Goal: Complete application form

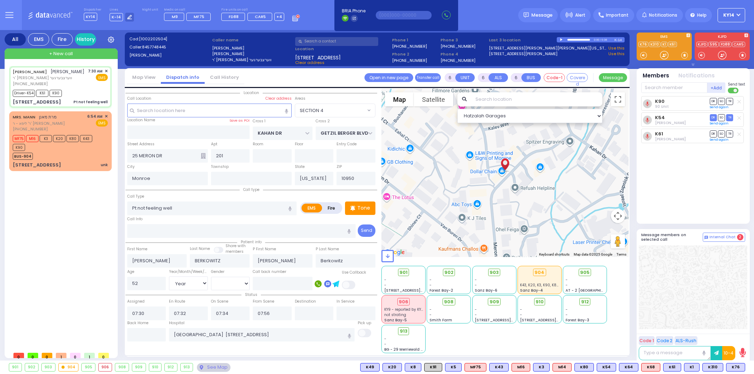
select select "SECTION 4"
select select "Year"
select select "[DEMOGRAPHIC_DATA]"
select select
radio input "true"
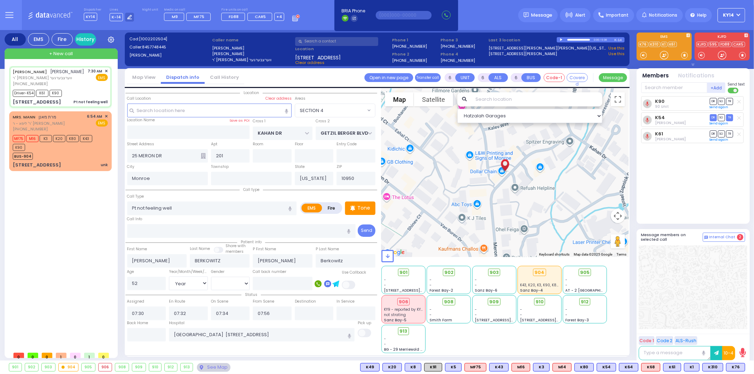
select select "Year"
select select "[DEMOGRAPHIC_DATA]"
select select "Hatzalah Garages"
select select "SECTION 4"
select select
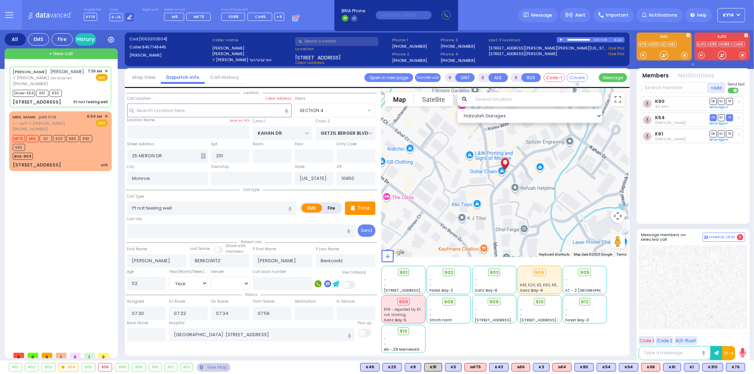
radio input "true"
select select "Year"
select select "[DEMOGRAPHIC_DATA]"
select select "Hatzalah Garages"
select select "SECTION 4"
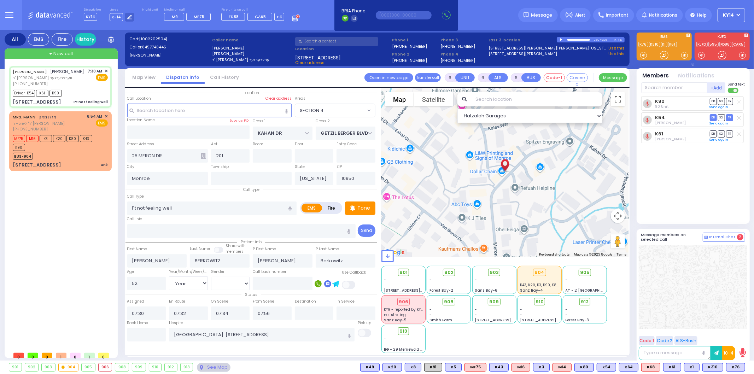
select select
radio input "true"
select select "Year"
select select "[DEMOGRAPHIC_DATA]"
type input "08:35"
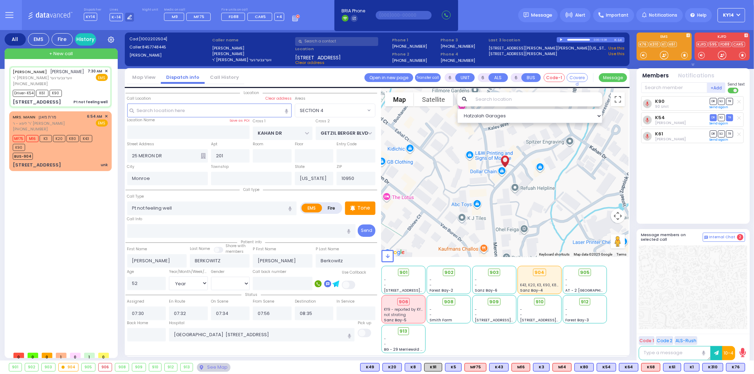
select select "Hatzalah Garages"
select select "SECTION 4"
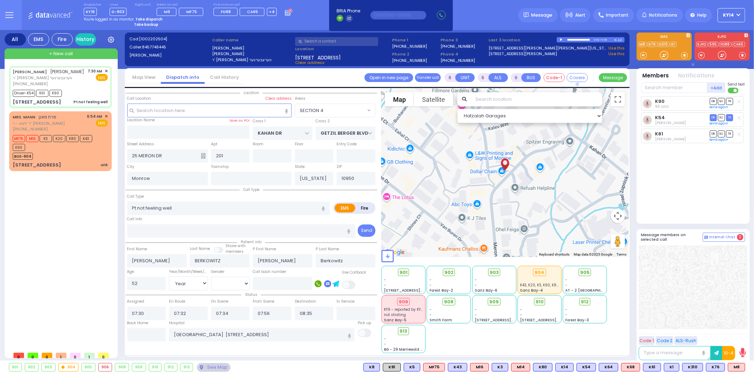
select select
radio input "true"
select select "Year"
select select "[DEMOGRAPHIC_DATA]"
type input "08:20"
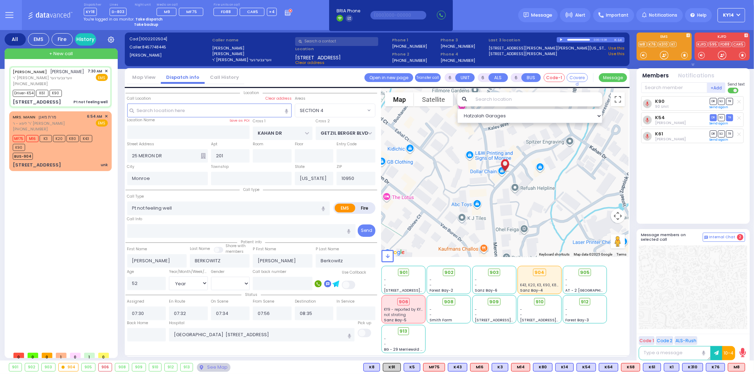
type input "08:35"
select select "Hatzalah Garages"
select select "SECTION 4"
select select
radio input "true"
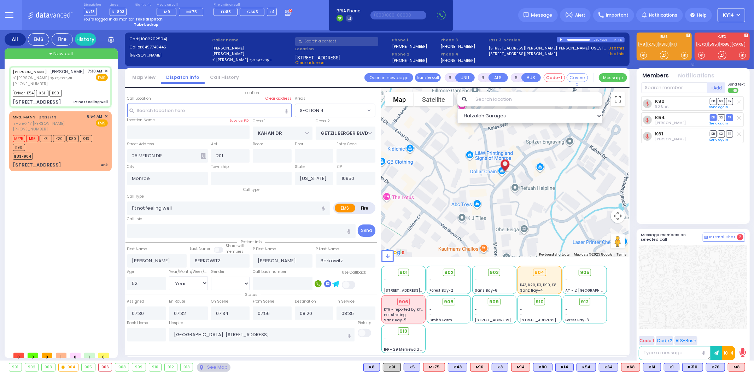
select select "Year"
select select "[DEMOGRAPHIC_DATA]"
select select "Hatzalah Garages"
select select "SECTION 4"
select select
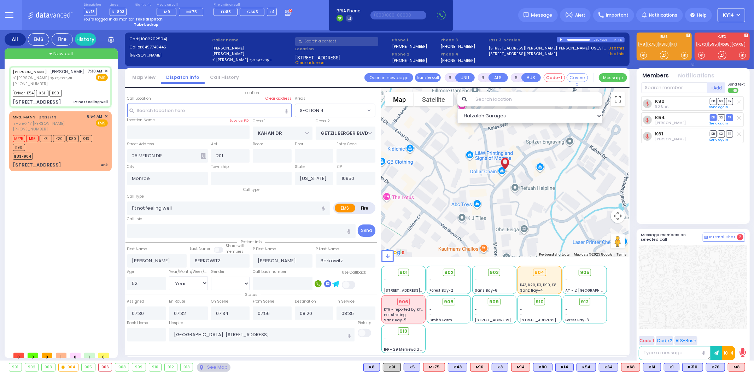
radio input "true"
select select "Year"
select select "[DEMOGRAPHIC_DATA]"
select select "Hatzalah Garages"
select select "SECTION 4"
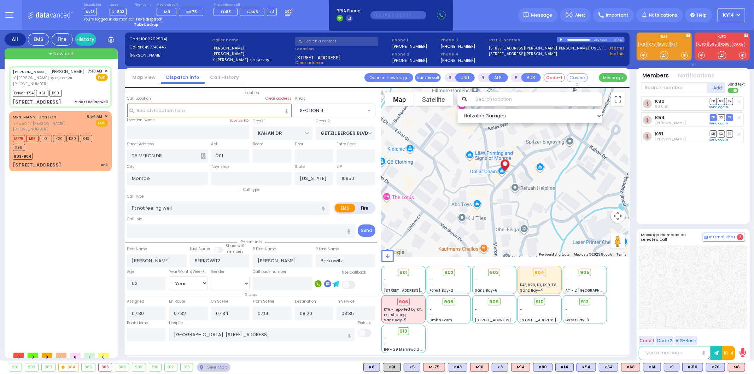
select select
radio input "true"
select select "Year"
select select "[DEMOGRAPHIC_DATA]"
select select "Hatzalah Garages"
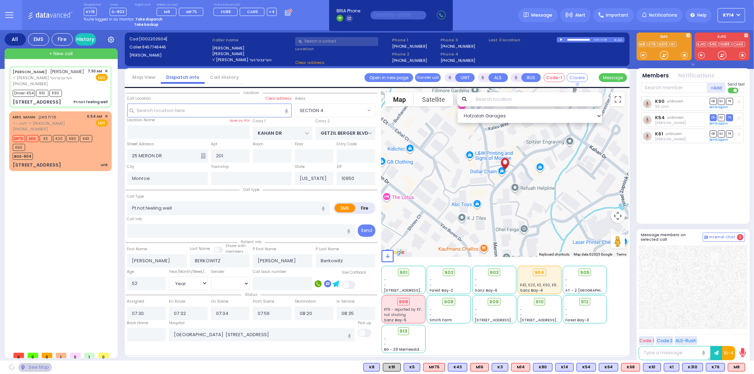
select select "SECTION 4"
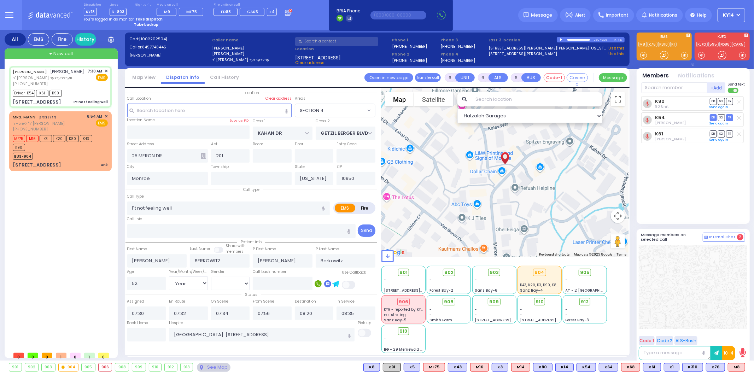
select select
radio input "true"
select select "Year"
select select "[DEMOGRAPHIC_DATA]"
select select "Hatzalah Garages"
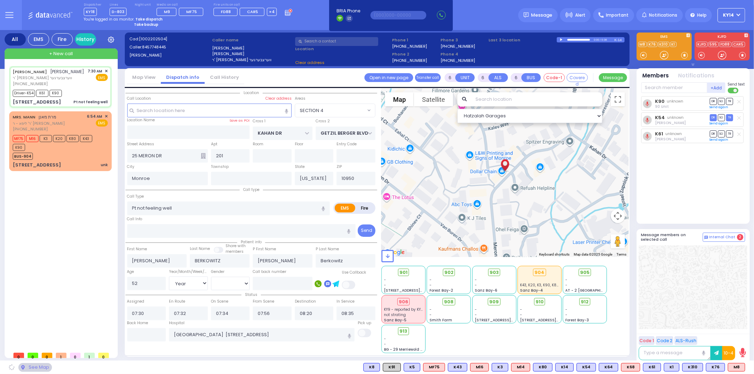
select select "SECTION 4"
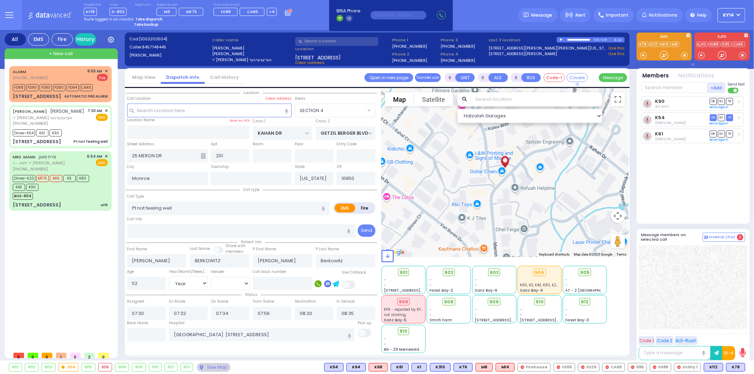
select select
radio input "true"
select select "Year"
select select "[DEMOGRAPHIC_DATA]"
type input "09:01"
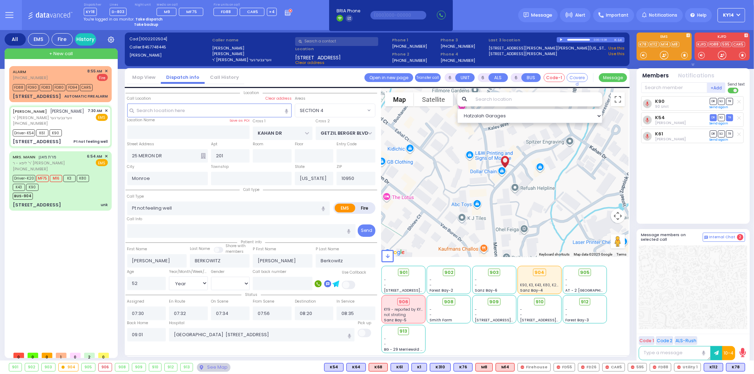
select select "Hatzalah Garages"
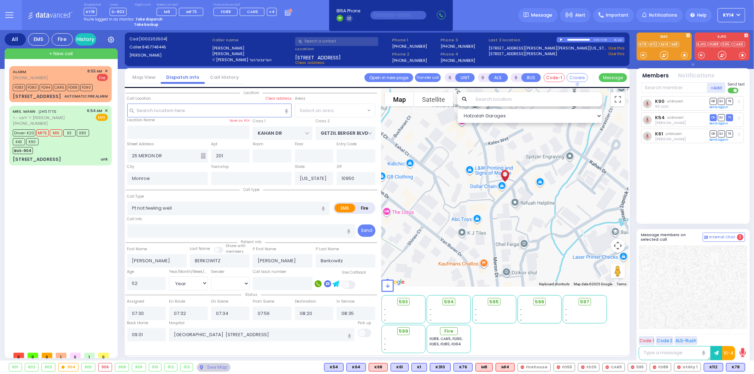
select select "SECTION 4"
